Goal: Find specific page/section: Find specific page/section

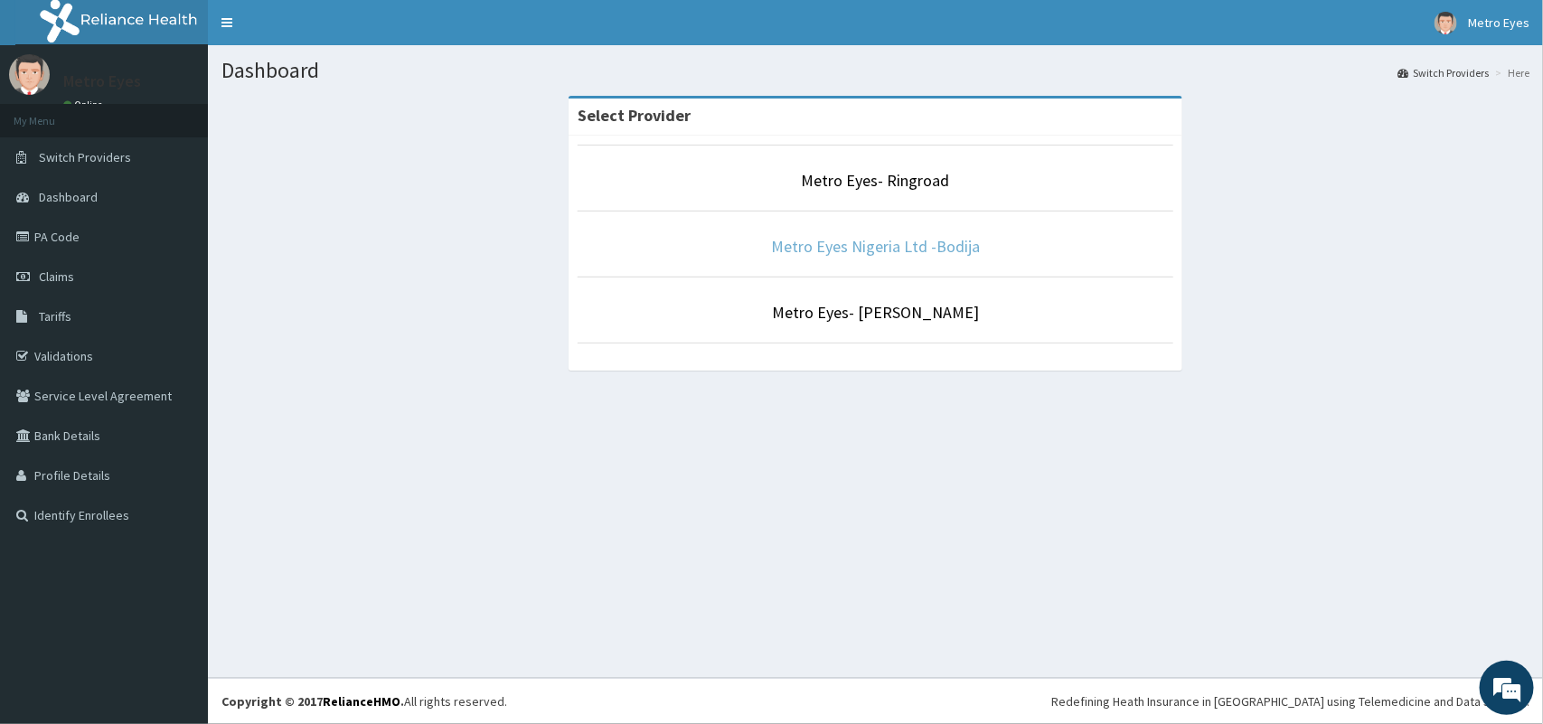
click at [877, 253] on link "Metro Eyes Nigeria Ltd -Bodija" at bounding box center [875, 246] width 209 height 21
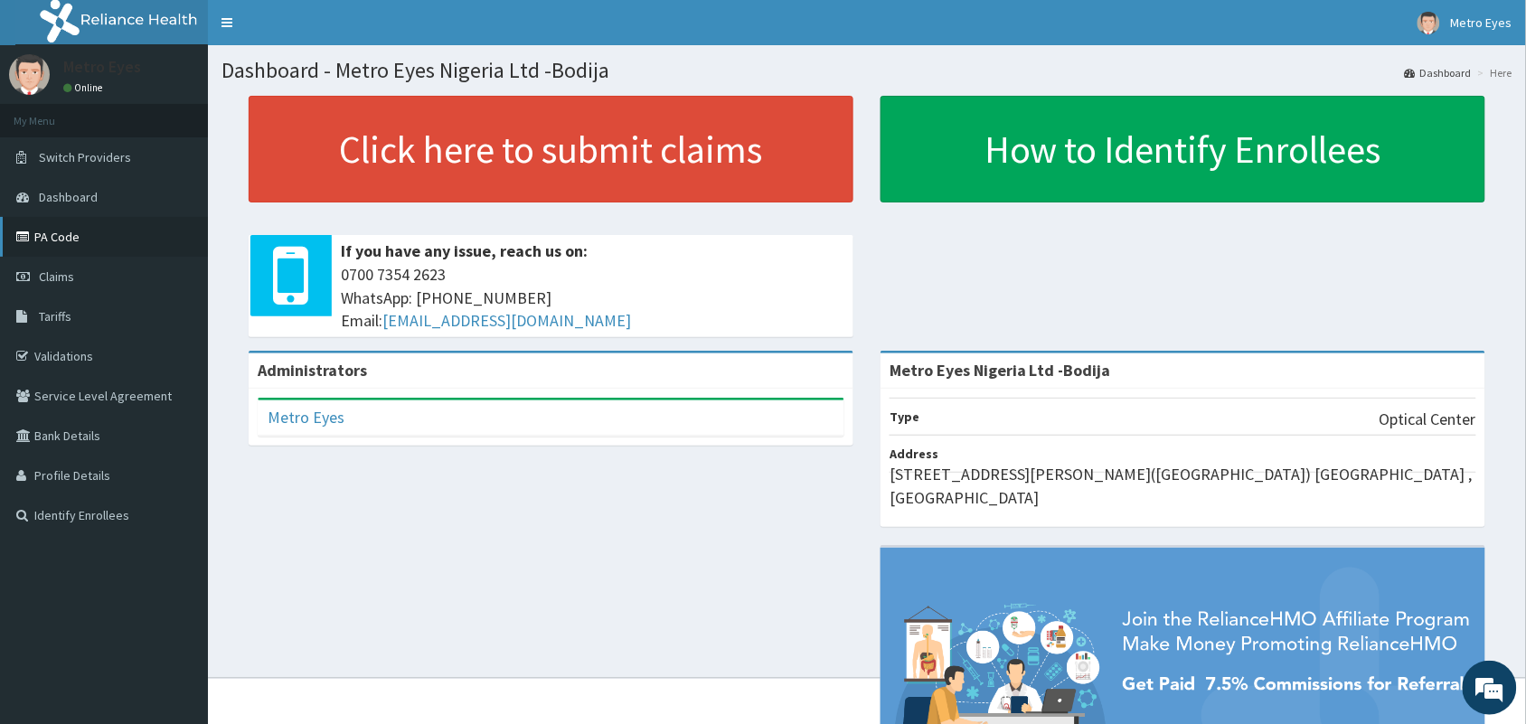
click at [89, 246] on link "PA Code" at bounding box center [104, 237] width 208 height 40
